Goal: Task Accomplishment & Management: Manage account settings

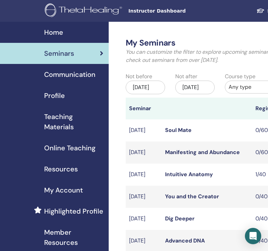
scroll to position [124, 0]
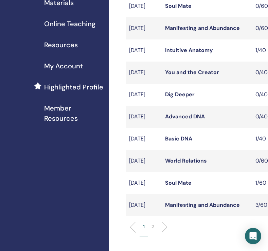
click at [180, 142] on link "Basic DNA" at bounding box center [178, 138] width 27 height 7
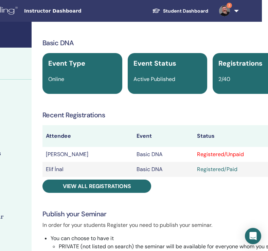
scroll to position [0, 96]
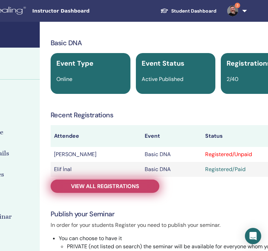
click at [100, 183] on span "View all registrations" at bounding box center [105, 185] width 68 height 7
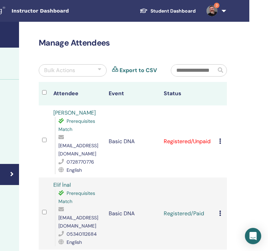
scroll to position [0, 113]
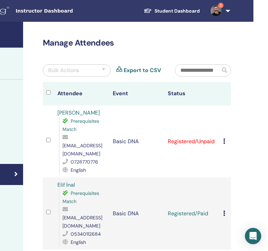
click at [85, 112] on link "[PERSON_NAME]" at bounding box center [78, 112] width 42 height 7
click at [225, 137] on div "Cancel Registration Do not auto-certify Mark as Paid Mark as Unpaid Mark as Abs…" at bounding box center [225, 141] width 4 height 8
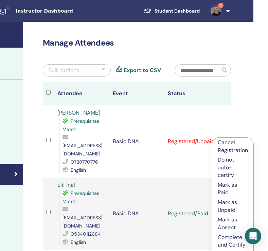
click at [226, 185] on p "Mark as Paid" at bounding box center [233, 188] width 30 height 15
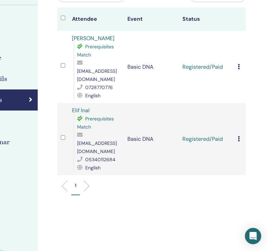
scroll to position [75, 98]
